Goal: Check status: Check status

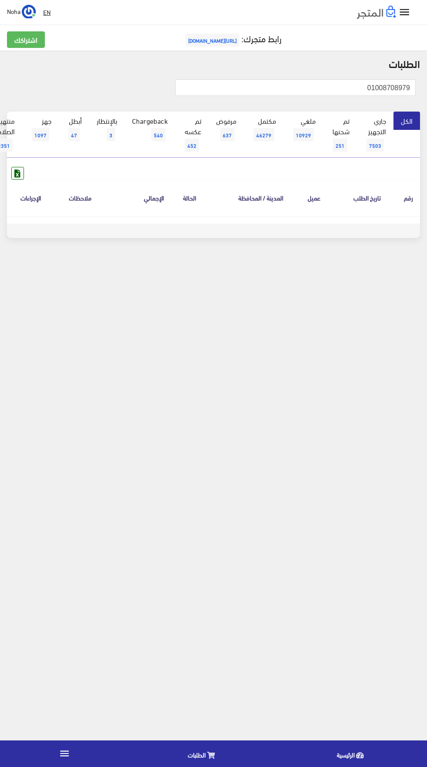
scroll to position [0, -23]
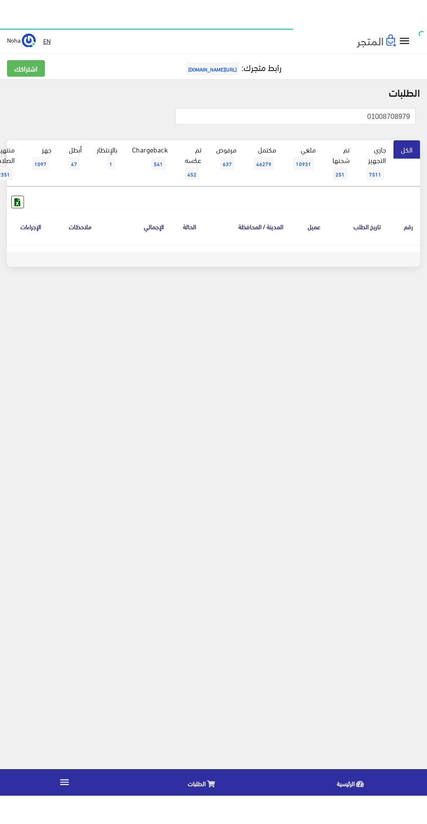
scroll to position [0, -23]
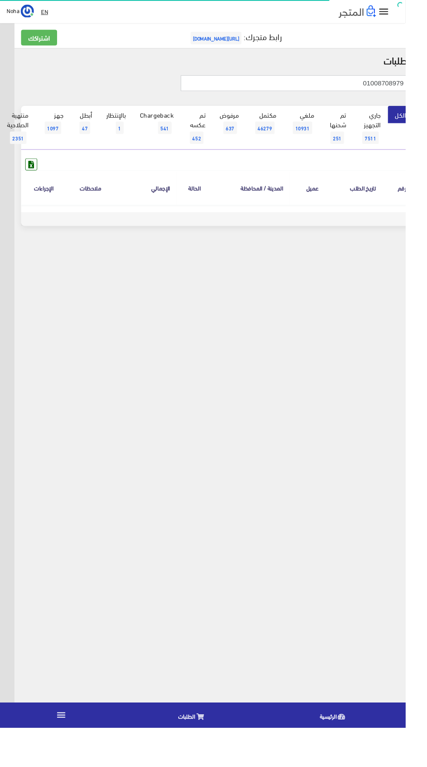
click at [361, 88] on input "01008708979" at bounding box center [310, 87] width 240 height 17
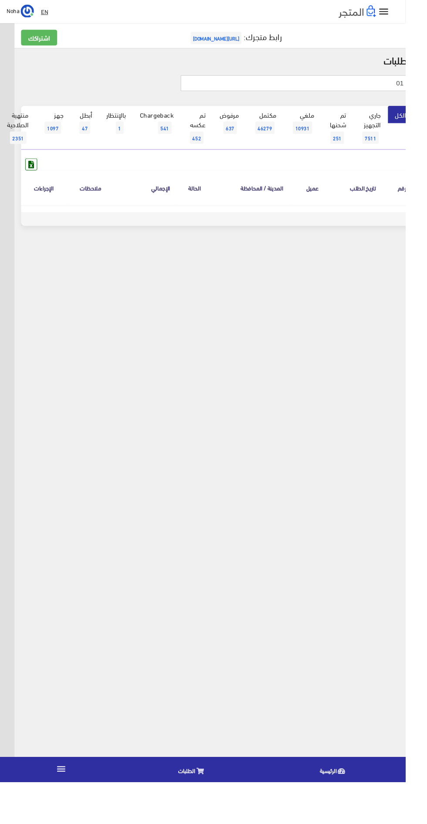
type input "0"
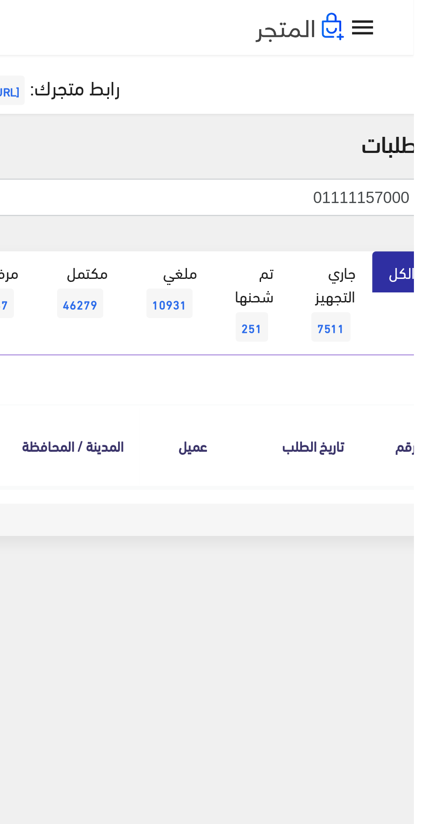
type input "01111157000"
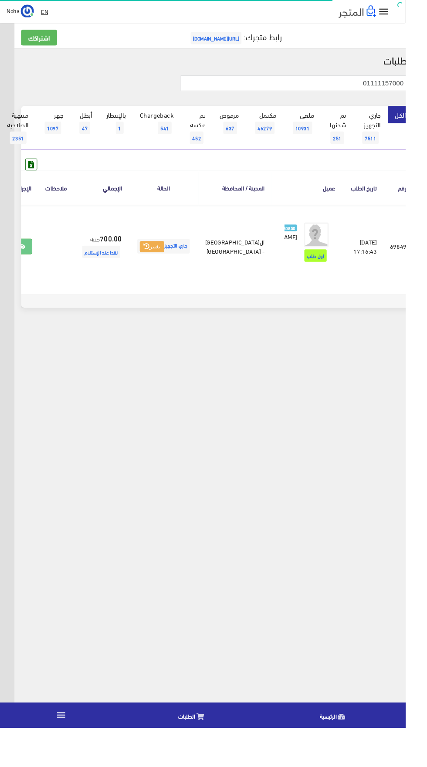
scroll to position [0, -23]
click at [34, 268] on link at bounding box center [22, 259] width 23 height 17
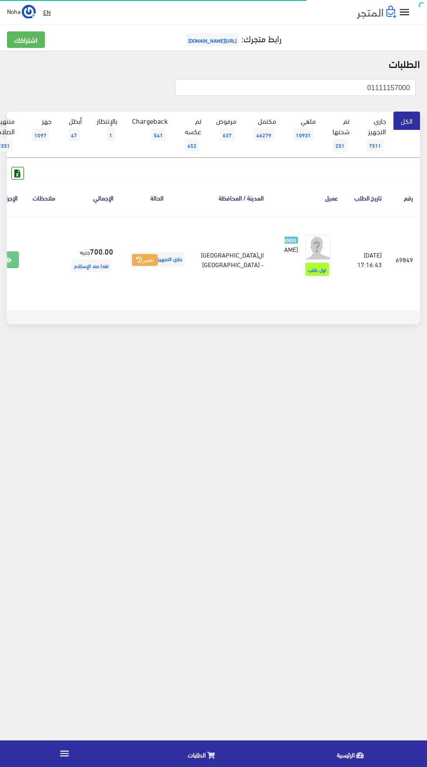
scroll to position [0, -23]
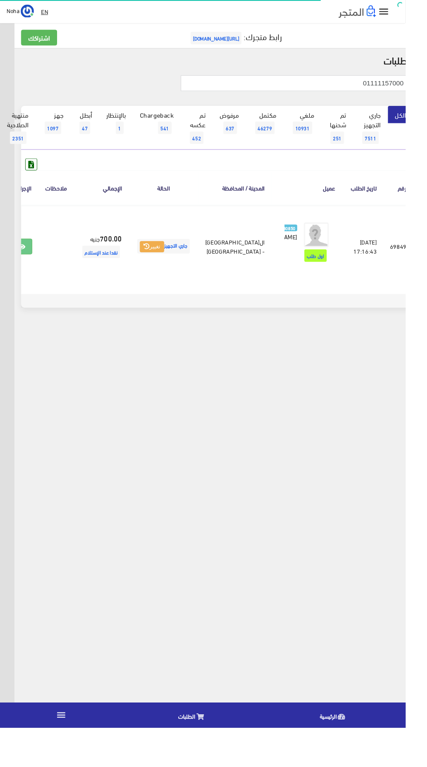
click at [231, 37] on span "[URL][DOMAIN_NAME]" at bounding box center [228, 40] width 54 height 13
